Goal: Task Accomplishment & Management: Use online tool/utility

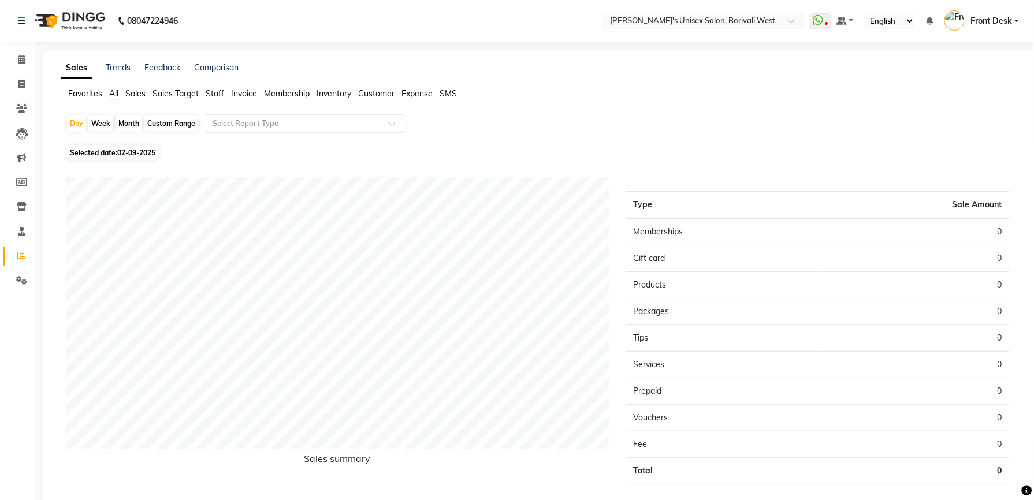
scroll to position [52, 0]
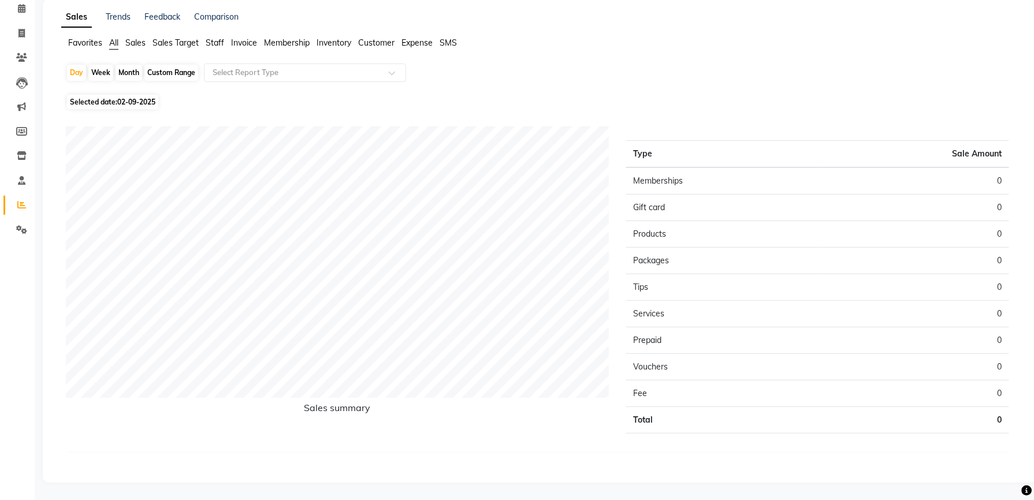
click at [211, 40] on span "Staff" at bounding box center [215, 43] width 18 height 10
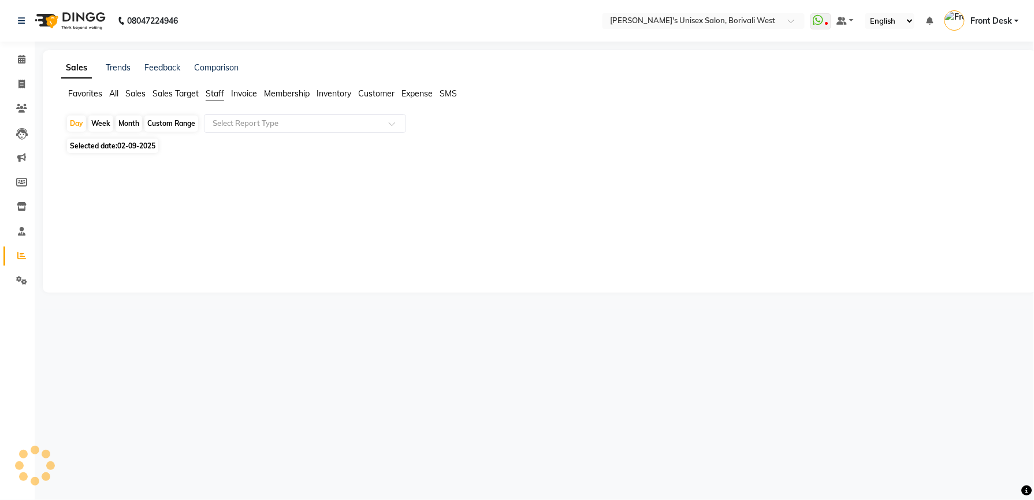
scroll to position [0, 0]
click at [128, 125] on div "Month" at bounding box center [129, 124] width 27 height 16
select select "9"
select select "2025"
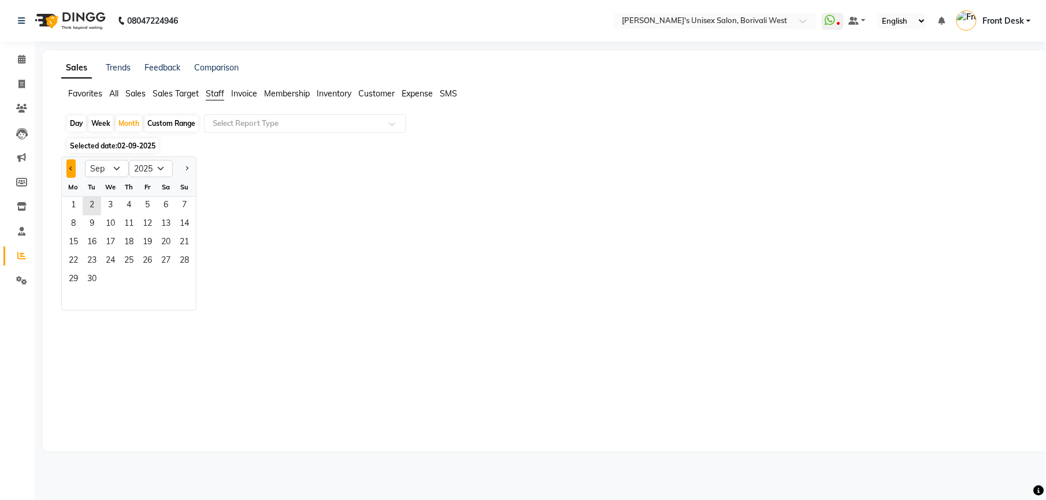
click at [75, 166] on button "Previous month" at bounding box center [70, 168] width 9 height 18
select select "8"
click at [143, 198] on span "1" at bounding box center [147, 206] width 18 height 18
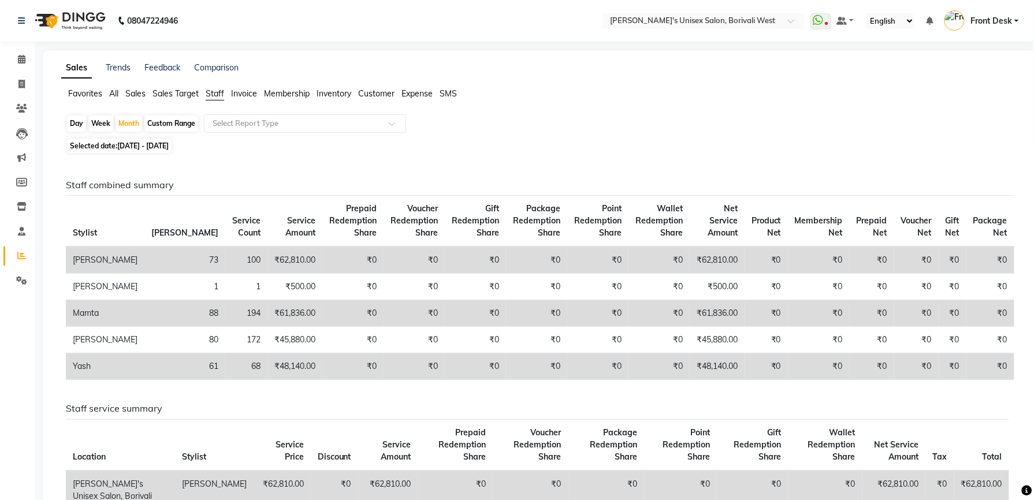
click at [117, 91] on span "All" at bounding box center [113, 93] width 9 height 10
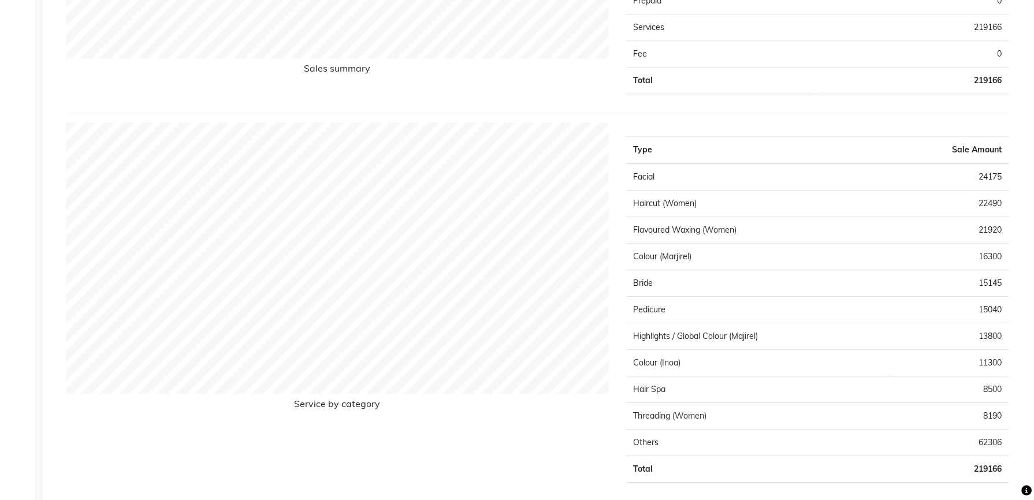
scroll to position [975, 0]
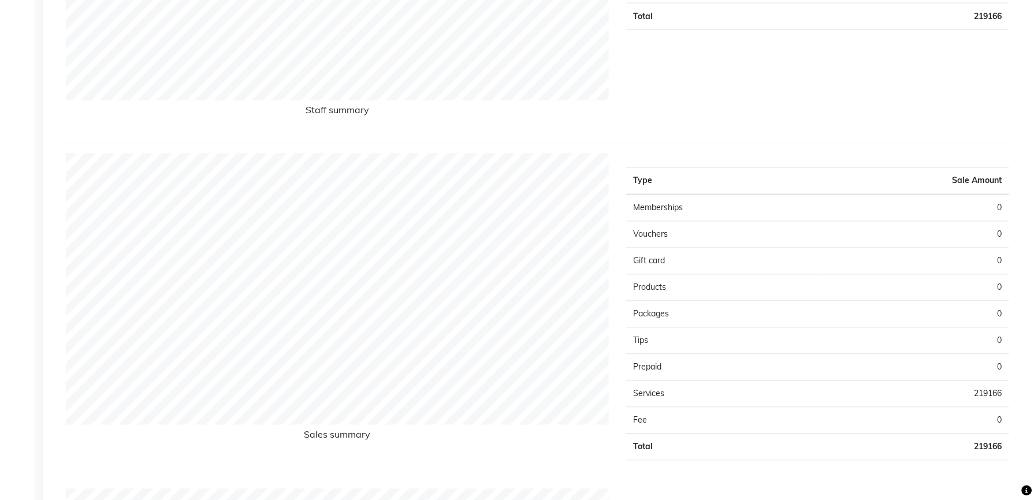
click at [779, 298] on td "Products" at bounding box center [721, 288] width 191 height 27
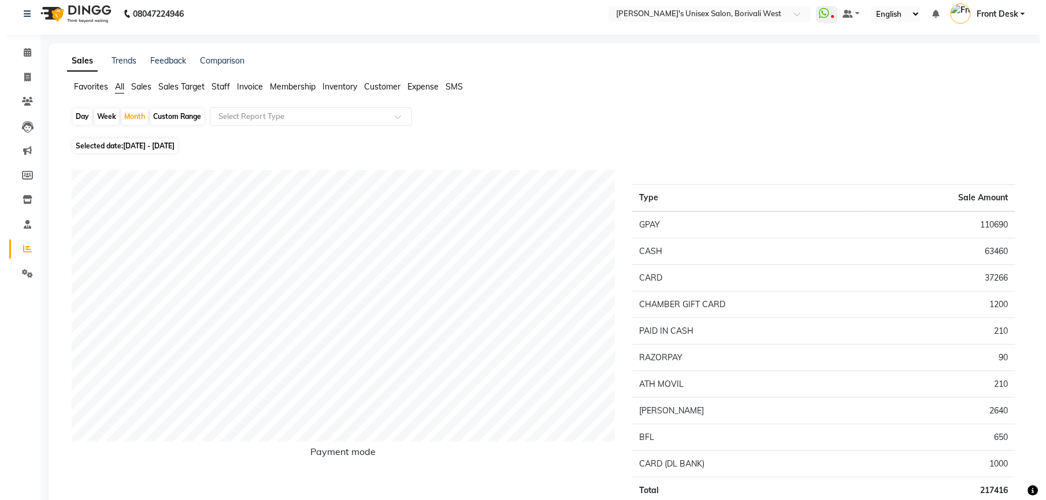
scroll to position [0, 0]
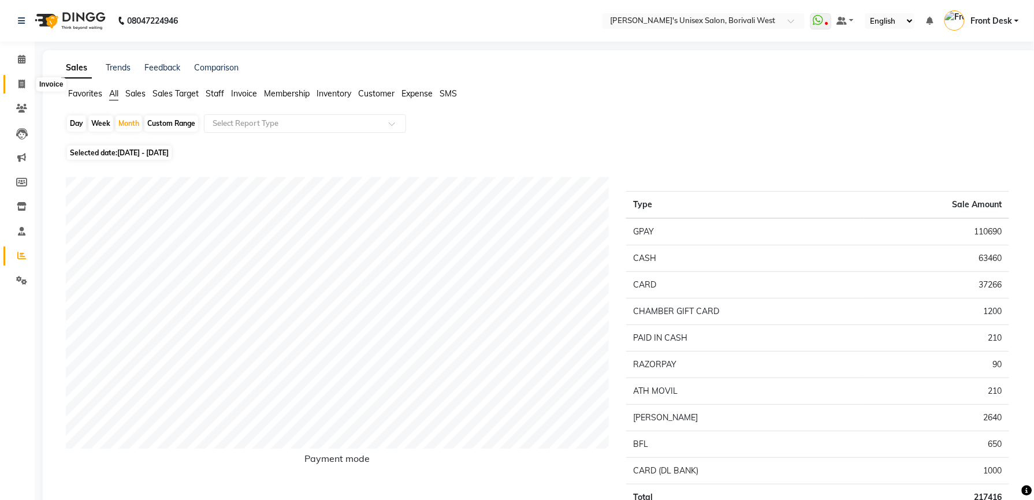
click at [18, 83] on icon at bounding box center [21, 84] width 6 height 9
select select "service"
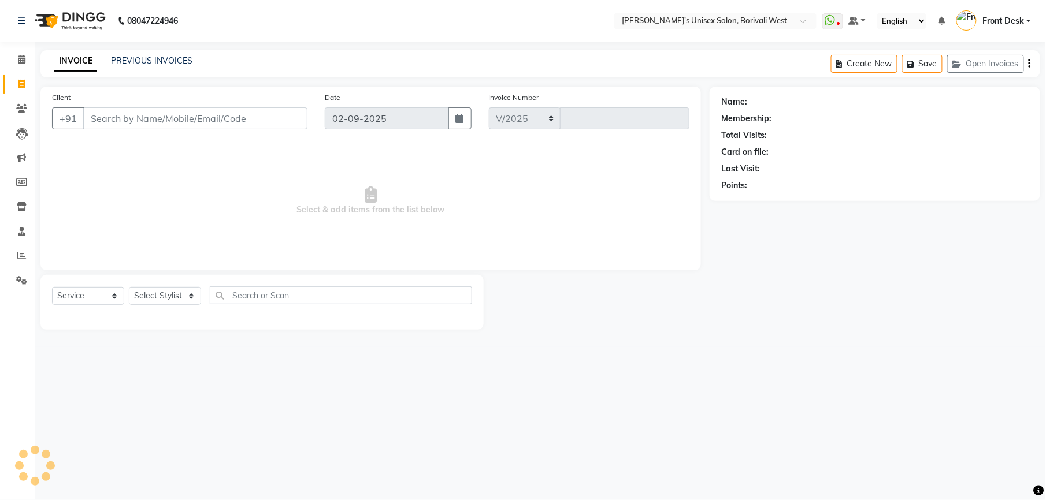
select select "4025"
type input "0990"
click at [192, 300] on select "Select Stylist Front Desk [PERSON_NAME] Mamta [PERSON_NAME] Yash" at bounding box center [165, 296] width 72 height 18
select select "20336"
click at [129, 287] on select "Select Stylist Front Desk [PERSON_NAME] Mamta [PERSON_NAME] Yash" at bounding box center [165, 296] width 72 height 18
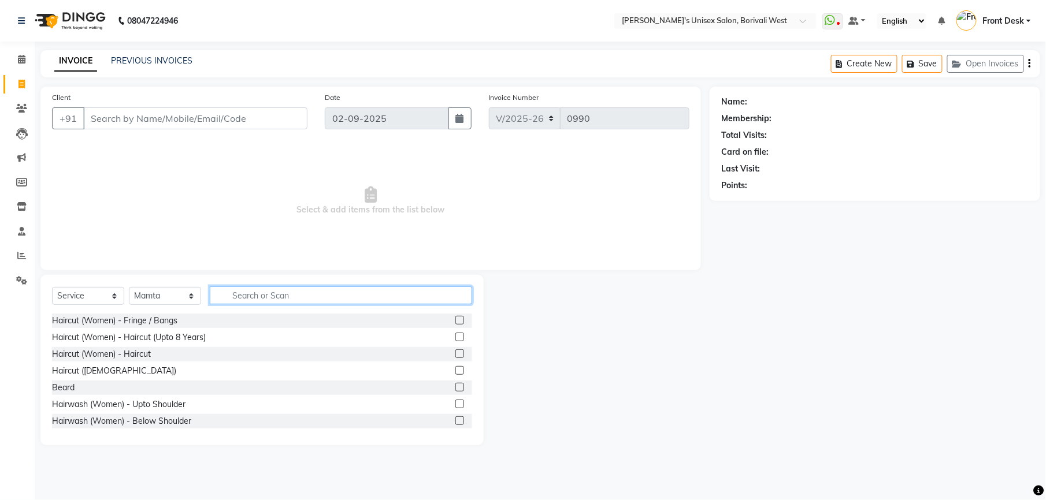
click at [248, 295] on input "text" at bounding box center [341, 296] width 262 height 18
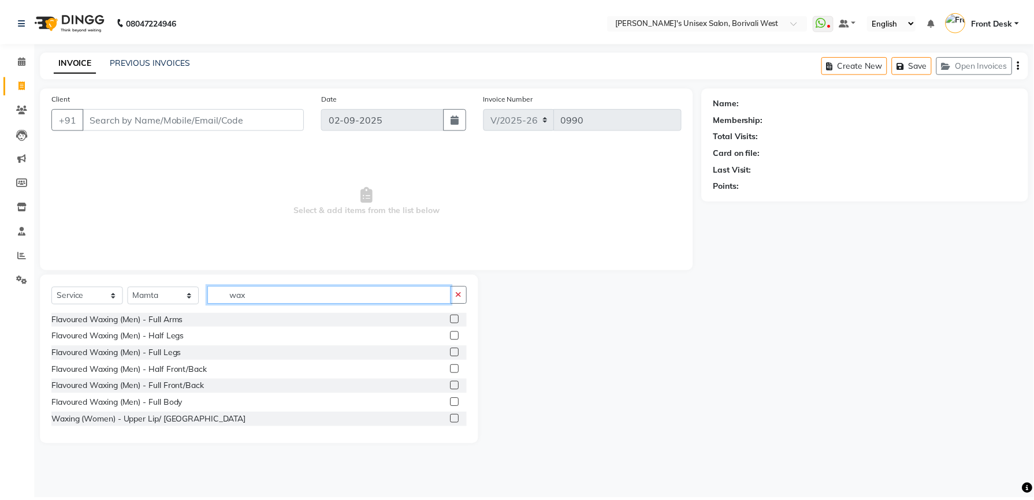
scroll to position [134, 0]
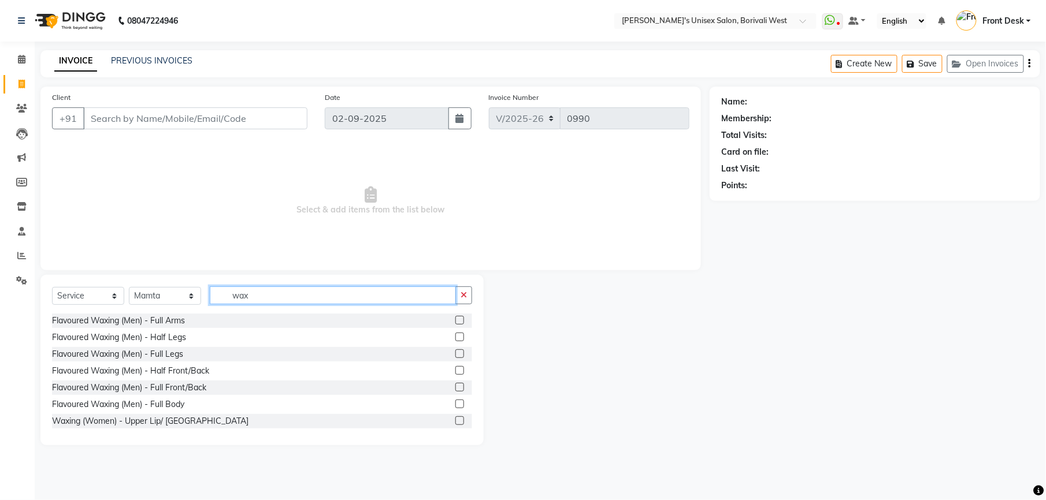
type input "wax"
click at [455, 372] on label at bounding box center [459, 370] width 9 height 9
click at [455, 372] on input "checkbox" at bounding box center [459, 371] width 8 height 8
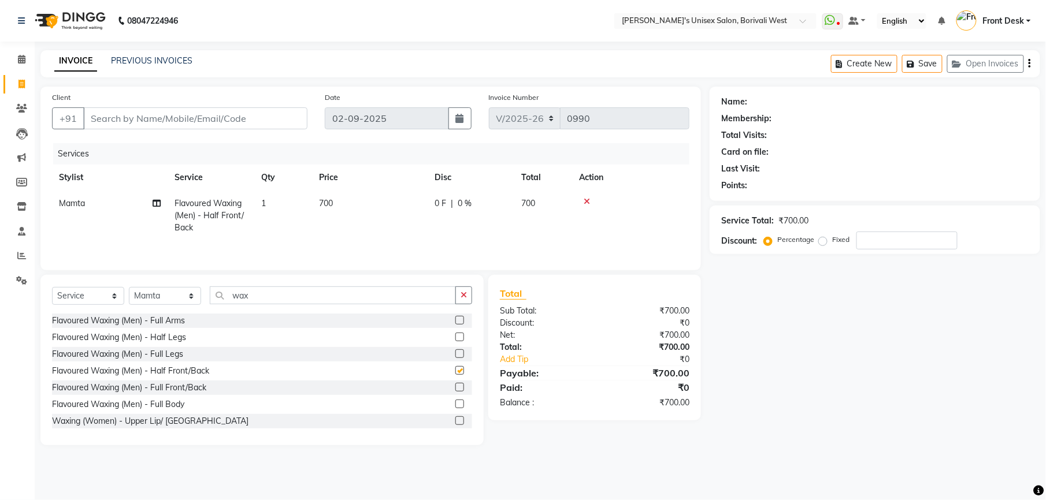
checkbox input "false"
click at [455, 392] on label at bounding box center [459, 387] width 9 height 9
click at [455, 392] on input "checkbox" at bounding box center [459, 388] width 8 height 8
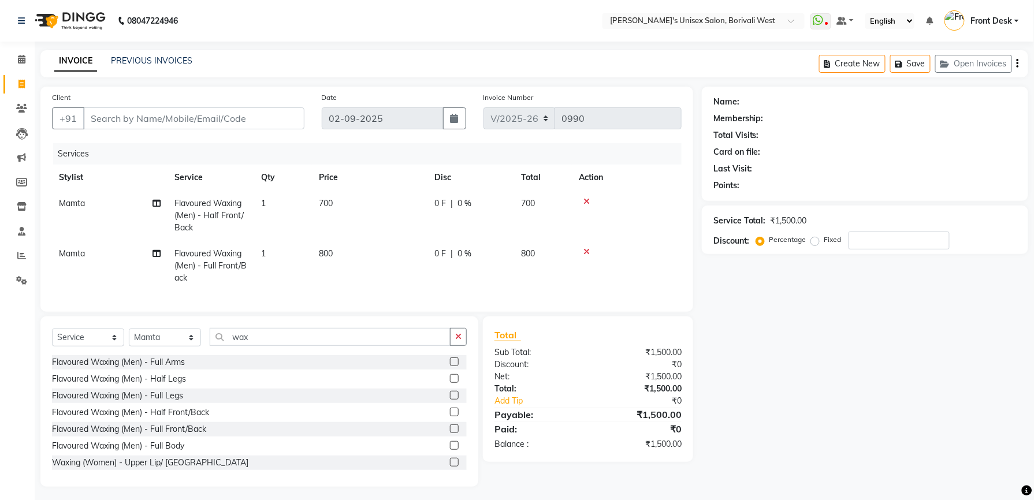
click at [450, 433] on label at bounding box center [454, 429] width 9 height 9
click at [450, 433] on input "checkbox" at bounding box center [454, 430] width 8 height 8
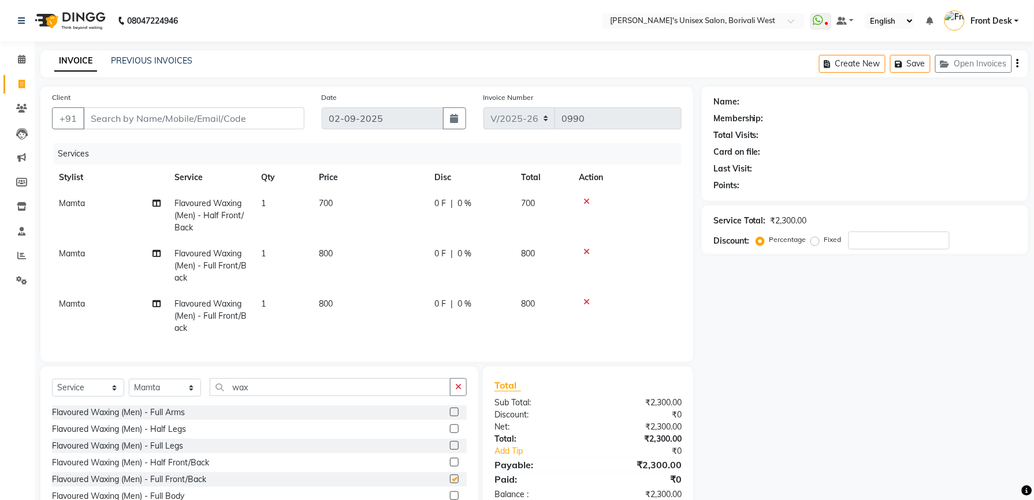
checkbox input "false"
click at [586, 195] on td at bounding box center [627, 216] width 110 height 50
click at [583, 199] on icon at bounding box center [586, 202] width 6 height 8
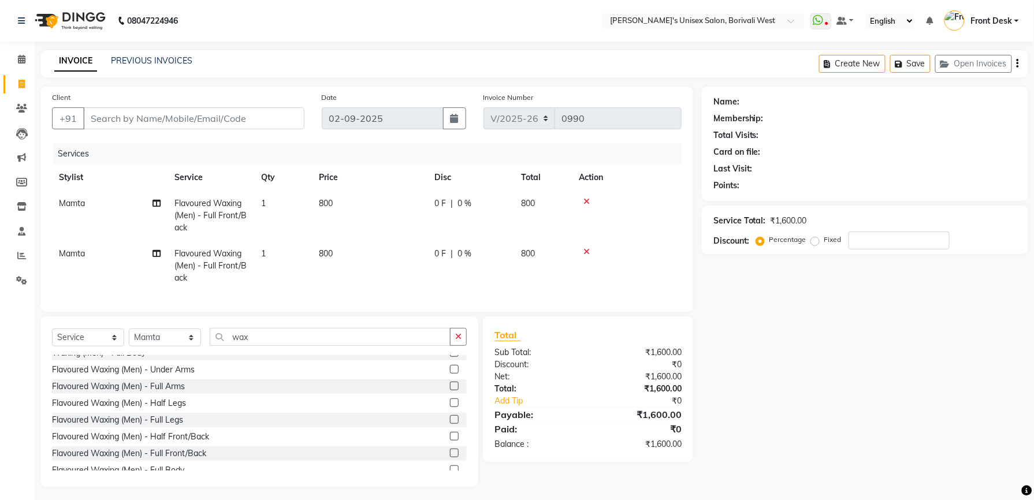
scroll to position [107, 0]
click at [450, 393] on label at bounding box center [454, 389] width 9 height 9
click at [450, 393] on input "checkbox" at bounding box center [454, 390] width 8 height 8
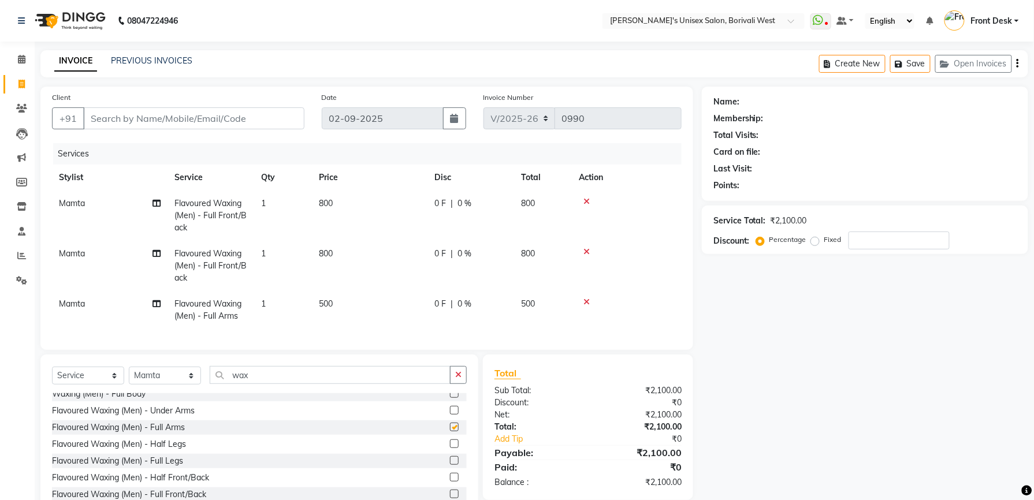
checkbox input "false"
click at [450, 415] on label at bounding box center [454, 410] width 9 height 9
click at [450, 415] on input "checkbox" at bounding box center [454, 411] width 8 height 8
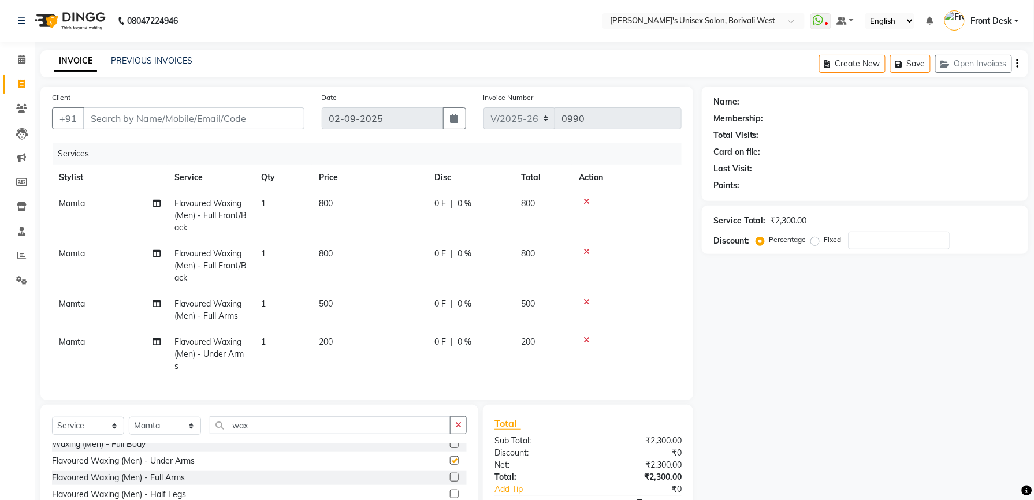
checkbox input "false"
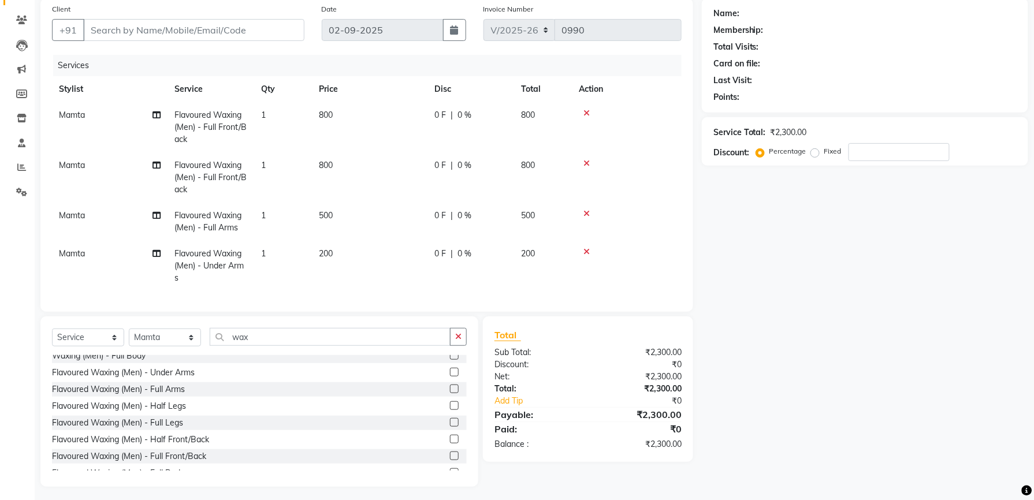
scroll to position [102, 0]
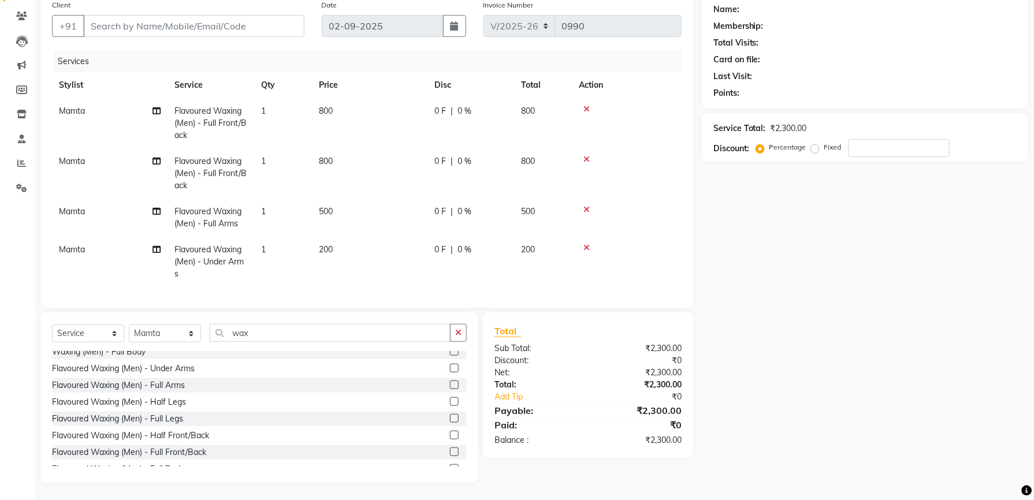
click at [587, 105] on icon at bounding box center [586, 109] width 6 height 8
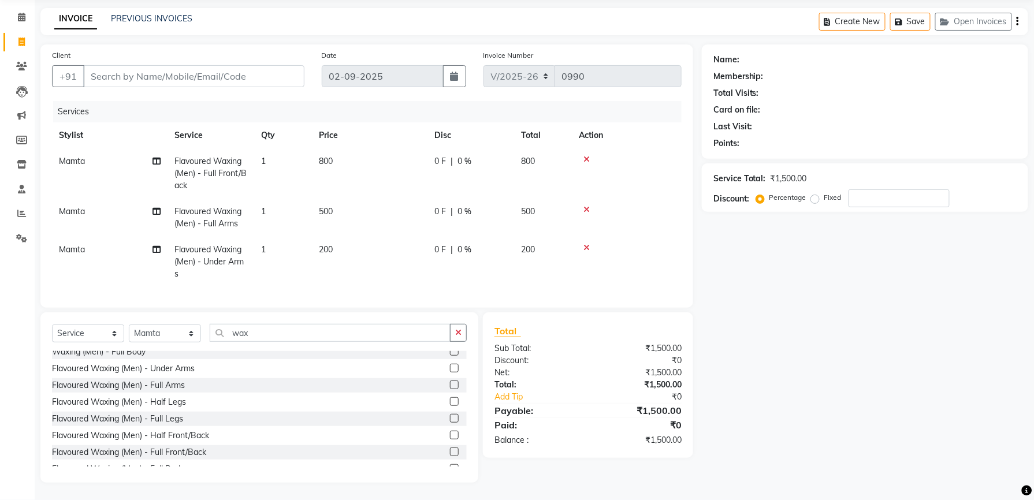
click at [588, 155] on icon at bounding box center [586, 159] width 6 height 8
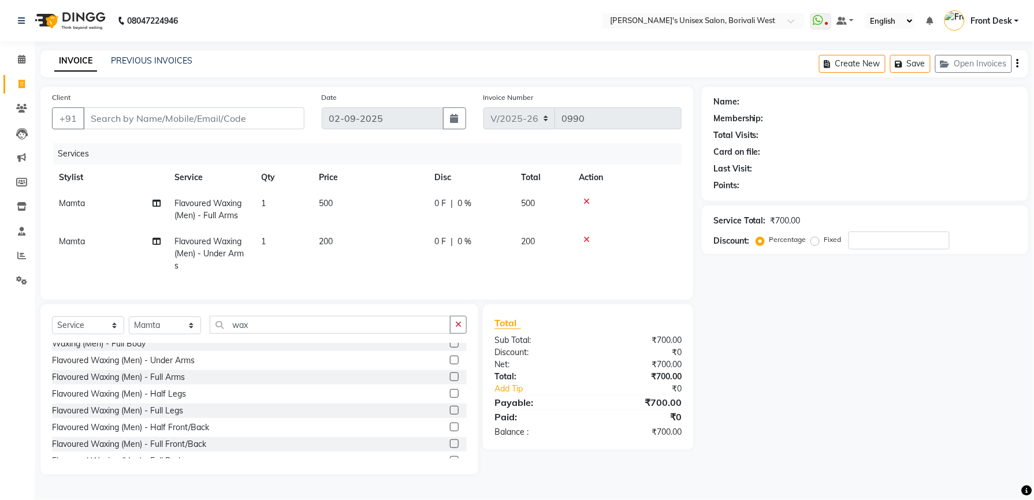
scroll to position [3, 0]
click at [587, 198] on icon at bounding box center [586, 202] width 6 height 8
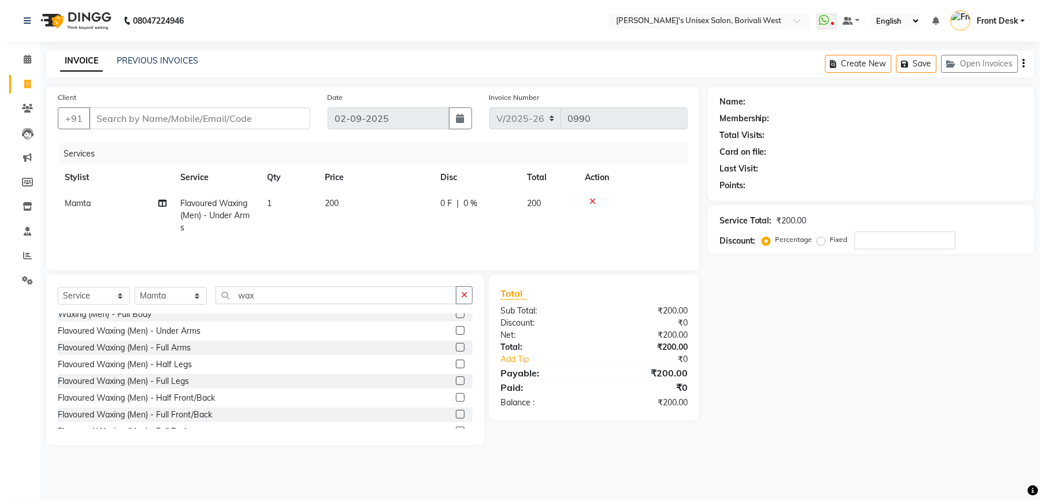
scroll to position [0, 0]
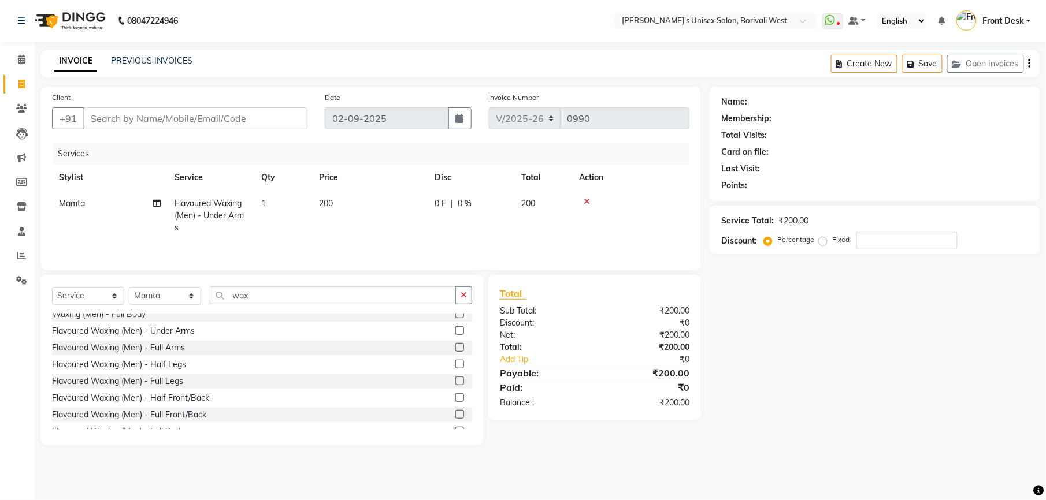
click at [585, 199] on icon at bounding box center [586, 202] width 6 height 8
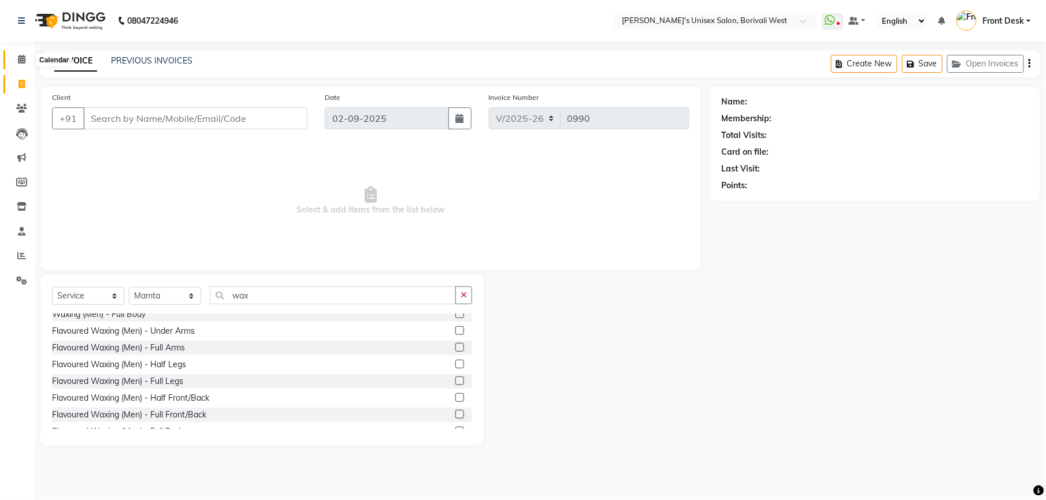
click at [14, 61] on span at bounding box center [22, 59] width 20 height 13
